Goal: Find specific page/section

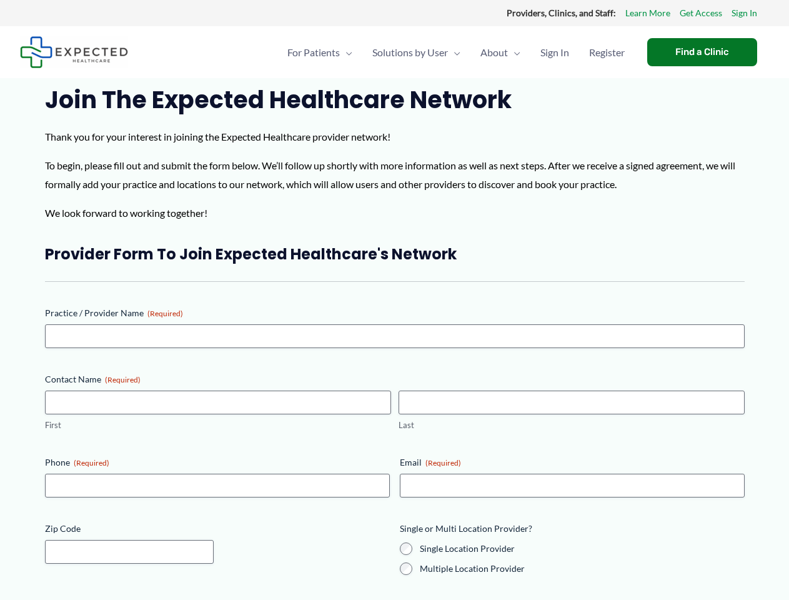
click at [394, 300] on div "Provider Form to Join Expected Healthcare's Network Practice / Provider Name (R…" at bounding box center [395, 442] width 700 height 397
